Goal: Transaction & Acquisition: Download file/media

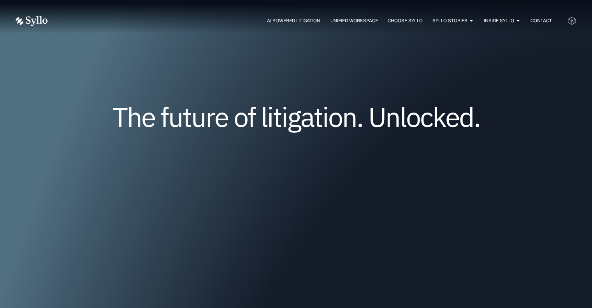
scroll to position [78, 0]
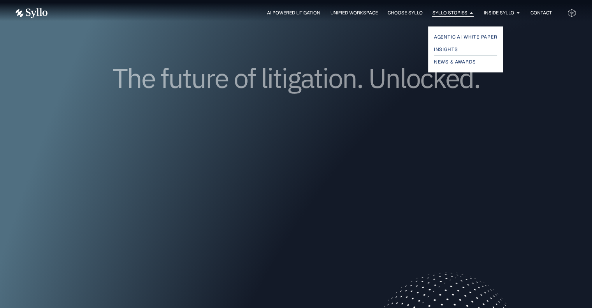
click at [446, 13] on span "Syllo Stories" at bounding box center [449, 12] width 35 height 7
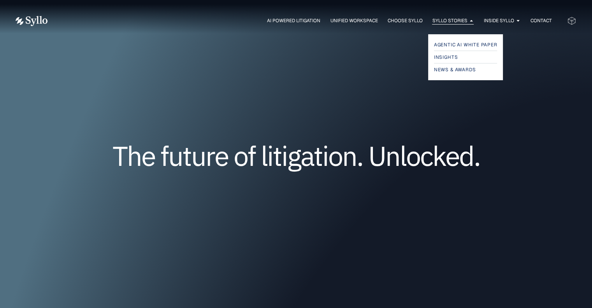
click at [454, 18] on span "Syllo Stories" at bounding box center [449, 20] width 35 height 7
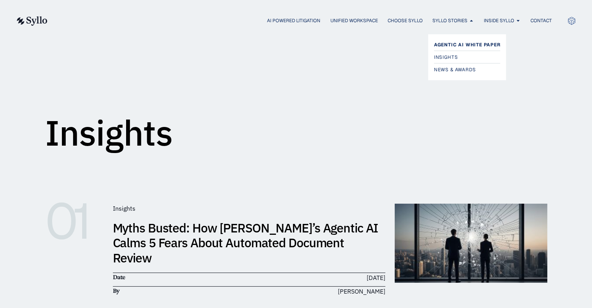
click at [465, 42] on span "Agentic AI White Paper" at bounding box center [467, 44] width 67 height 9
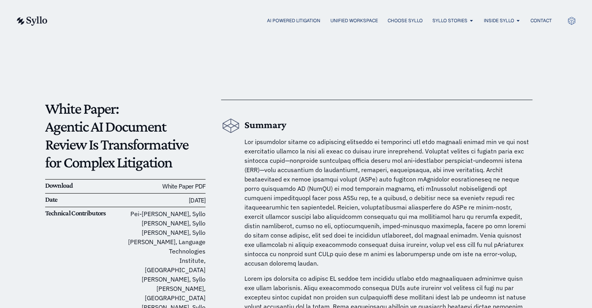
click at [191, 186] on link "White Paper PDF" at bounding box center [183, 186] width 43 height 8
